Goal: Task Accomplishment & Management: Complete application form

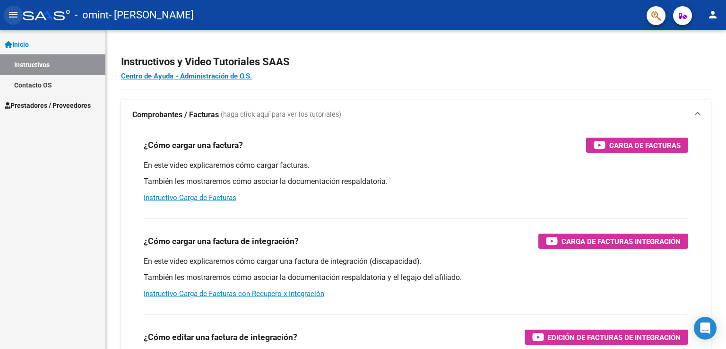
click at [13, 12] on mat-icon "menu" at bounding box center [13, 14] width 11 height 11
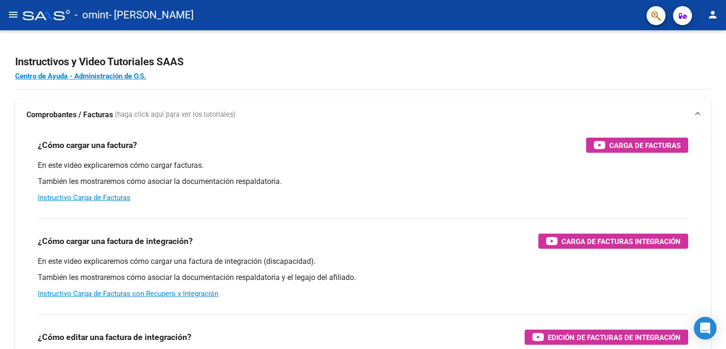
click at [13, 12] on mat-icon "menu" at bounding box center [13, 14] width 11 height 11
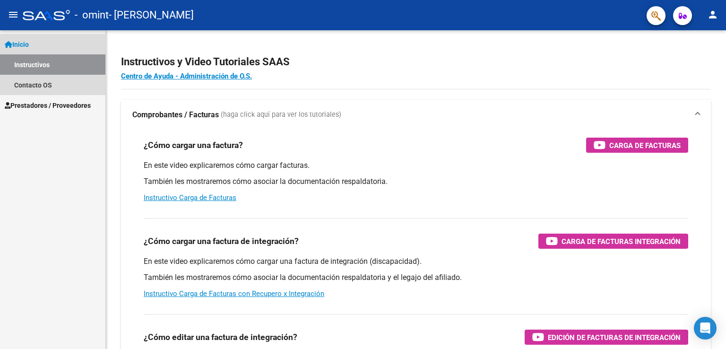
click at [25, 46] on span "Inicio" at bounding box center [17, 44] width 24 height 10
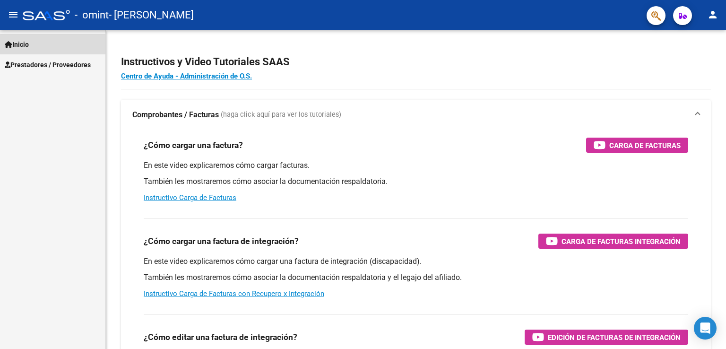
click at [25, 46] on span "Inicio" at bounding box center [17, 44] width 24 height 10
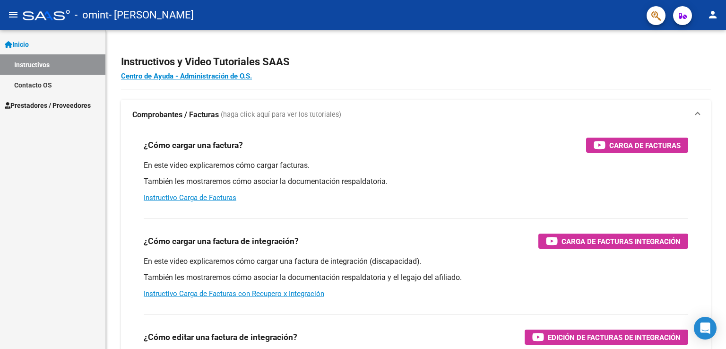
click at [14, 15] on mat-icon "menu" at bounding box center [13, 14] width 11 height 11
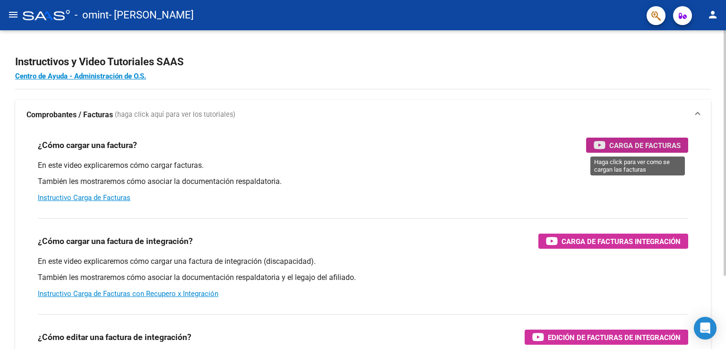
click at [664, 144] on span "Carga de Facturas" at bounding box center [644, 145] width 71 height 12
click at [711, 17] on mat-icon "person" at bounding box center [712, 14] width 11 height 11
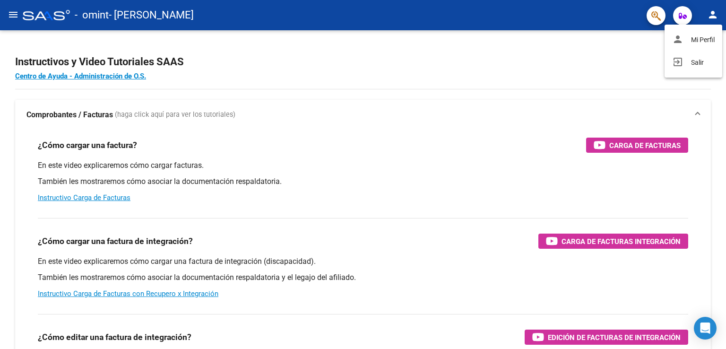
click at [685, 17] on div at bounding box center [363, 174] width 726 height 349
click at [679, 17] on icon "button" at bounding box center [683, 15] width 8 height 7
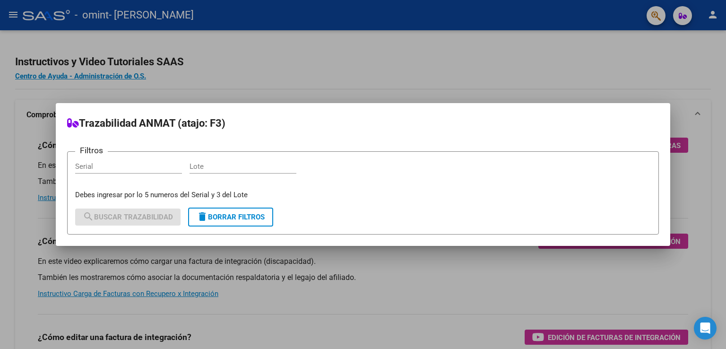
click at [340, 57] on div at bounding box center [363, 174] width 726 height 349
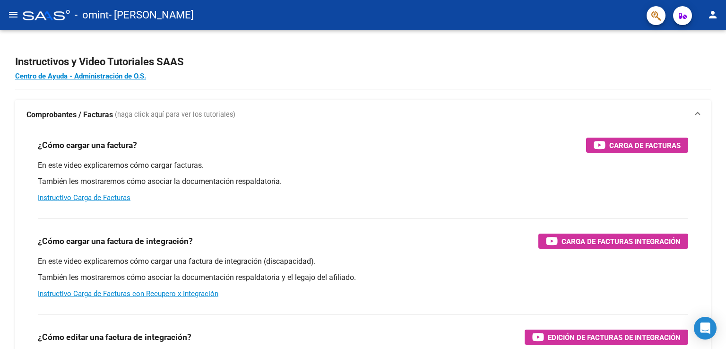
click at [51, 15] on div at bounding box center [46, 15] width 47 height 10
click at [16, 16] on mat-icon "menu" at bounding box center [13, 14] width 11 height 11
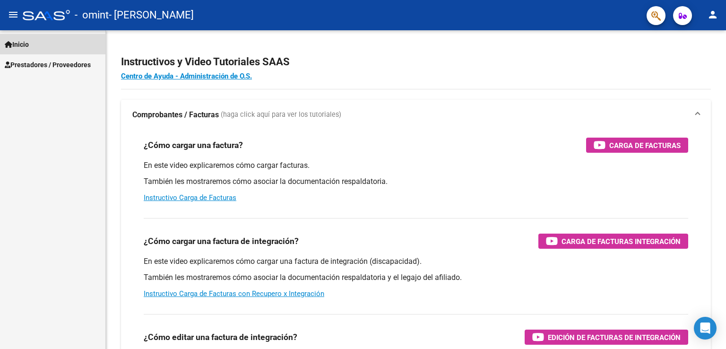
click at [22, 42] on span "Inicio" at bounding box center [17, 44] width 24 height 10
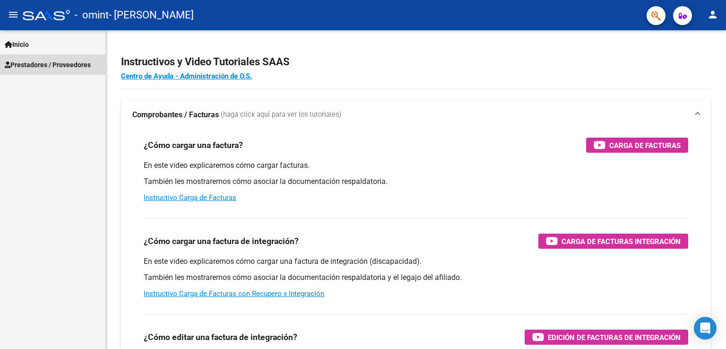
click at [23, 60] on span "Prestadores / Proveedores" at bounding box center [48, 65] width 86 height 10
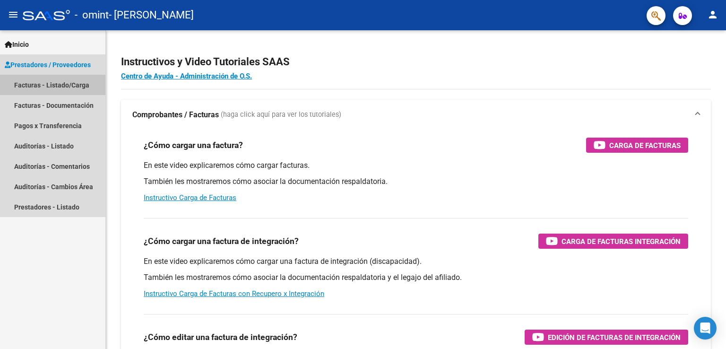
click at [32, 88] on link "Facturas - Listado/Carga" at bounding box center [52, 85] width 105 height 20
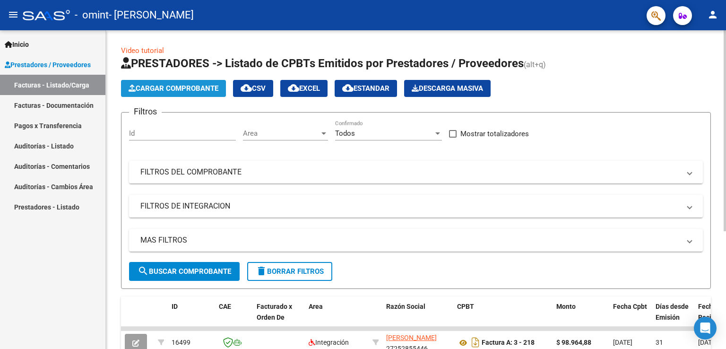
click at [189, 85] on span "Cargar Comprobante" at bounding box center [174, 88] width 90 height 9
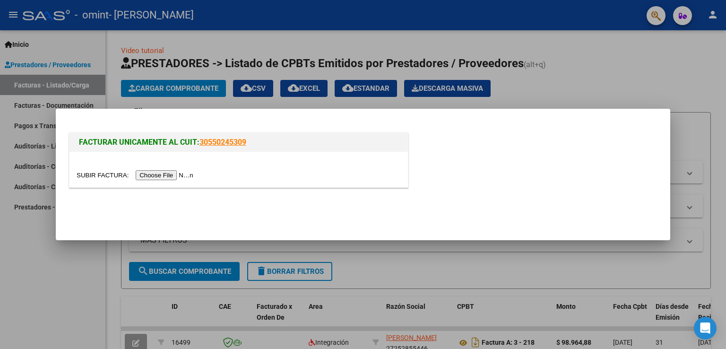
click at [181, 175] on input "file" at bounding box center [137, 175] width 120 height 10
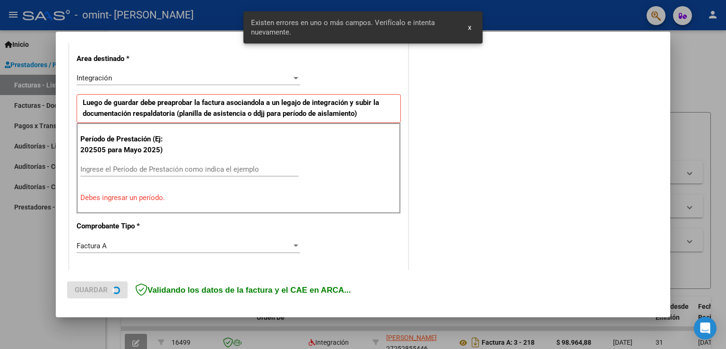
scroll to position [197, 0]
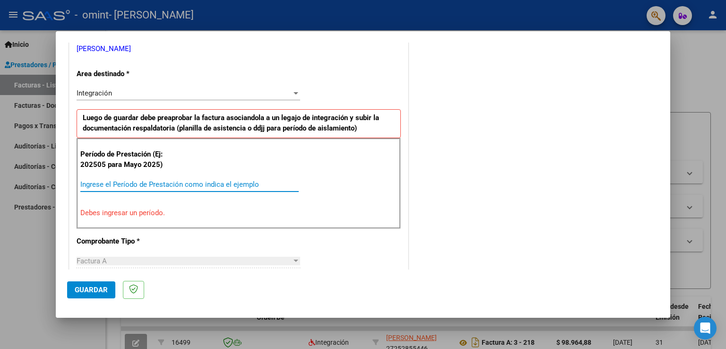
click at [178, 182] on input "Ingrese el Período de Prestación como indica el ejemplo" at bounding box center [189, 184] width 218 height 9
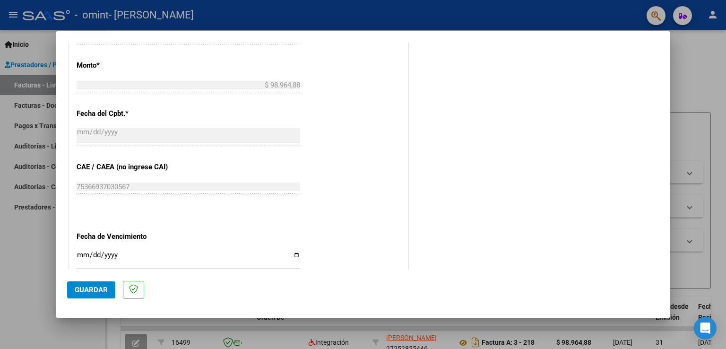
scroll to position [462, 0]
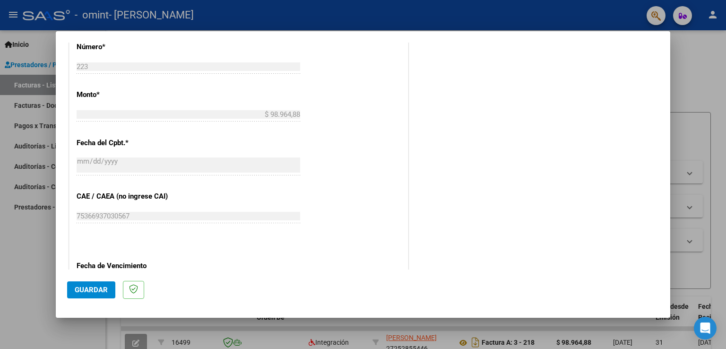
type input "202508"
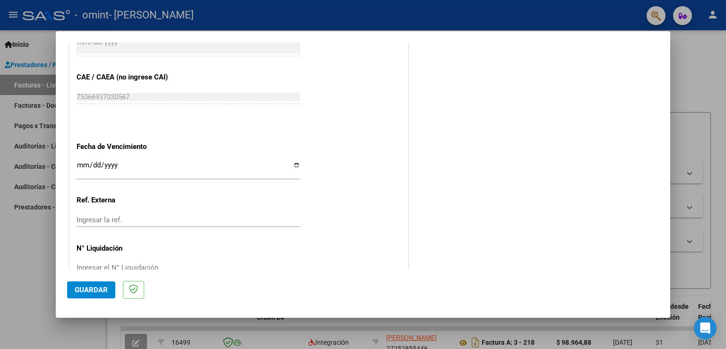
scroll to position [604, 0]
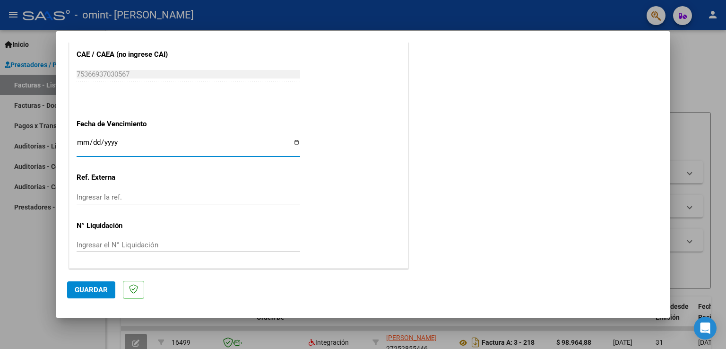
click at [295, 142] on input "Ingresar la fecha" at bounding box center [189, 146] width 224 height 15
type input "[DATE]"
click at [99, 288] on span "Guardar" at bounding box center [91, 290] width 33 height 9
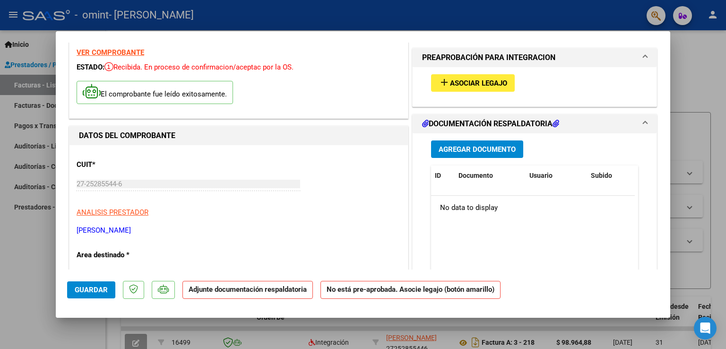
scroll to position [0, 0]
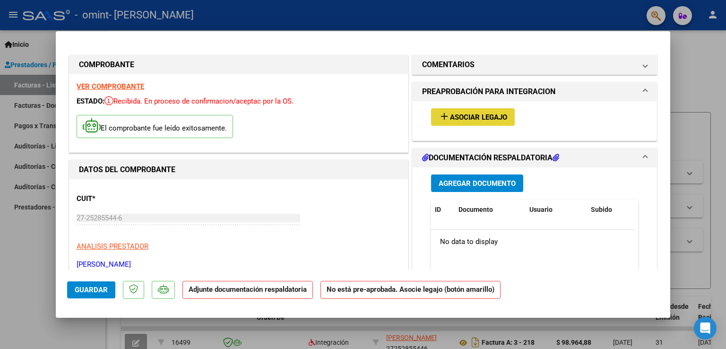
click at [477, 114] on span "Asociar Legajo" at bounding box center [478, 117] width 57 height 9
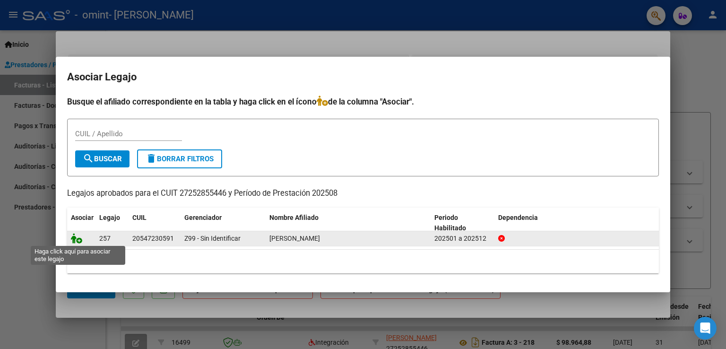
click at [80, 238] on icon at bounding box center [76, 238] width 11 height 10
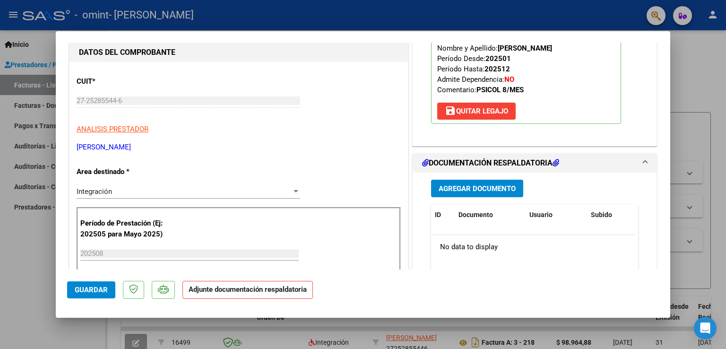
scroll to position [95, 0]
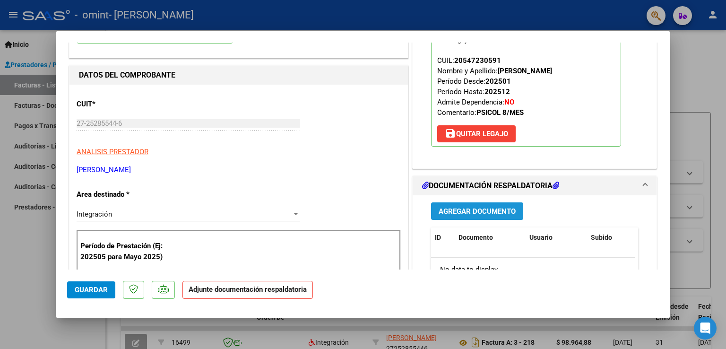
click at [473, 208] on span "Agregar Documento" at bounding box center [477, 211] width 77 height 9
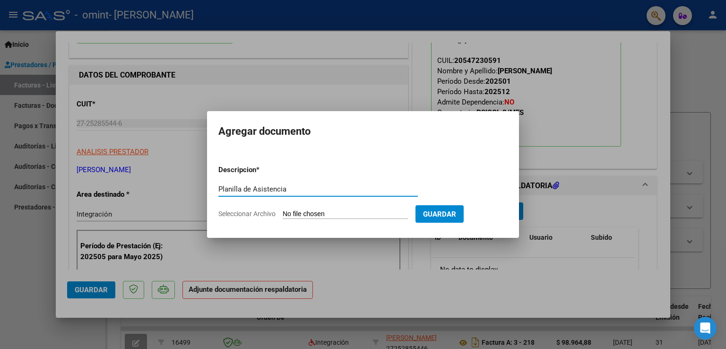
click at [292, 184] on div "Planilla de Asistencia Escriba aquí una descripcion" at bounding box center [318, 189] width 200 height 14
type input "Planilla de Asistencia - Agosto."
click at [319, 216] on input "Seleccionar Archivo" at bounding box center [345, 214] width 125 height 9
type input "C:\fakepath\P.A. [PERSON_NAME] - 8..pdf"
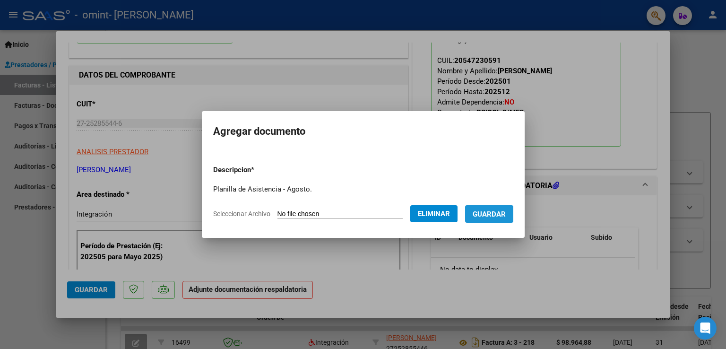
click at [494, 214] on span "Guardar" at bounding box center [489, 214] width 33 height 9
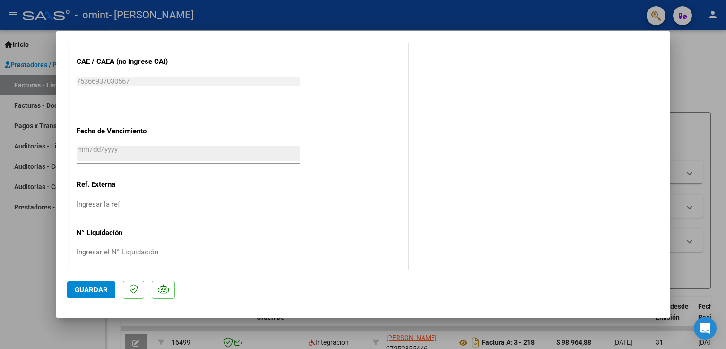
scroll to position [618, 0]
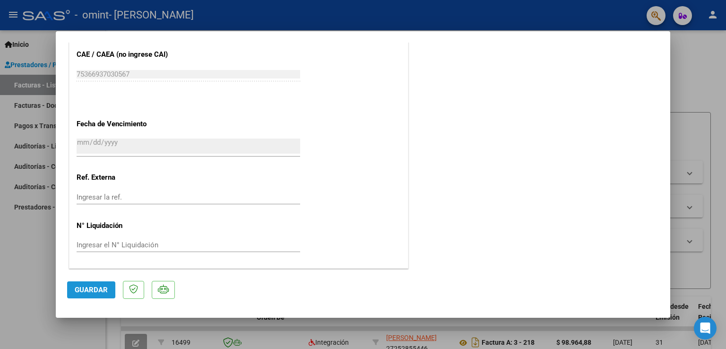
click at [93, 295] on button "Guardar" at bounding box center [91, 289] width 48 height 17
click at [90, 294] on span "Guardar" at bounding box center [91, 290] width 33 height 9
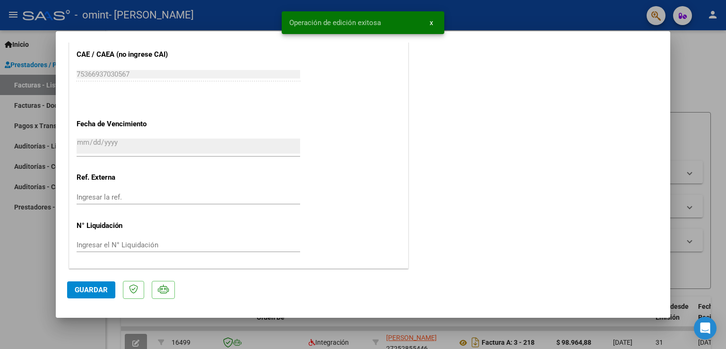
click at [698, 80] on div at bounding box center [363, 174] width 726 height 349
type input "$ 0,00"
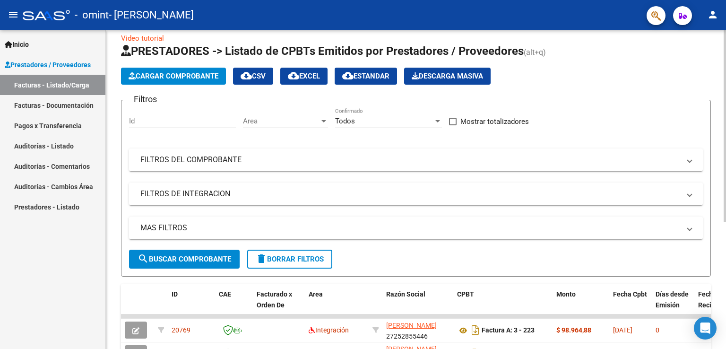
scroll to position [0, 0]
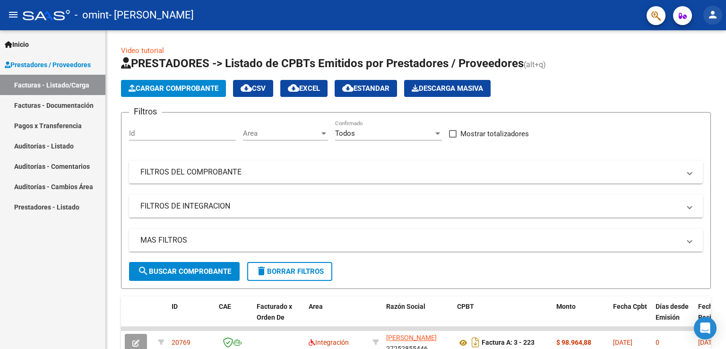
click at [710, 22] on button "person" at bounding box center [713, 15] width 19 height 19
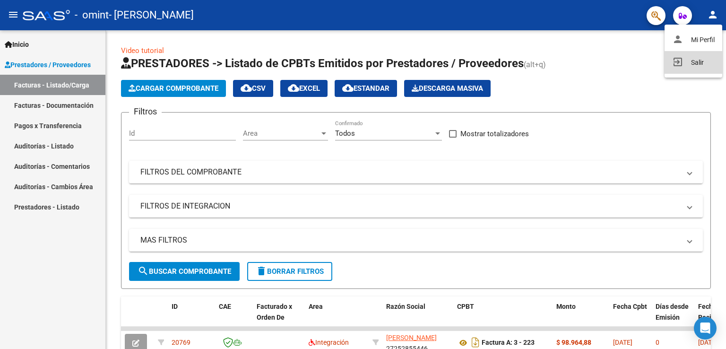
click at [688, 62] on button "exit_to_app Salir" at bounding box center [694, 62] width 58 height 23
